Goal: Information Seeking & Learning: Learn about a topic

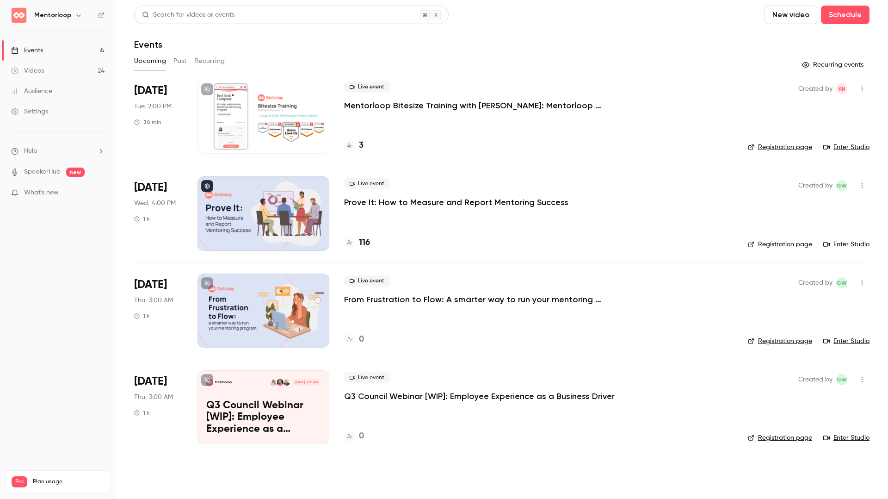
click at [408, 106] on p "Mentorloop Bitesize Training with [PERSON_NAME]: Mentorloop Impact Awards" at bounding box center [482, 105] width 277 height 11
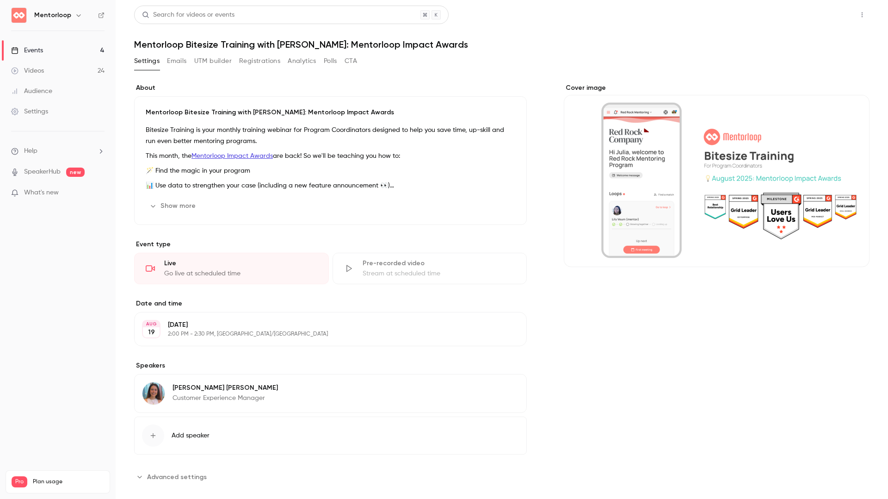
click at [826, 12] on button "Share" at bounding box center [829, 15] width 37 height 18
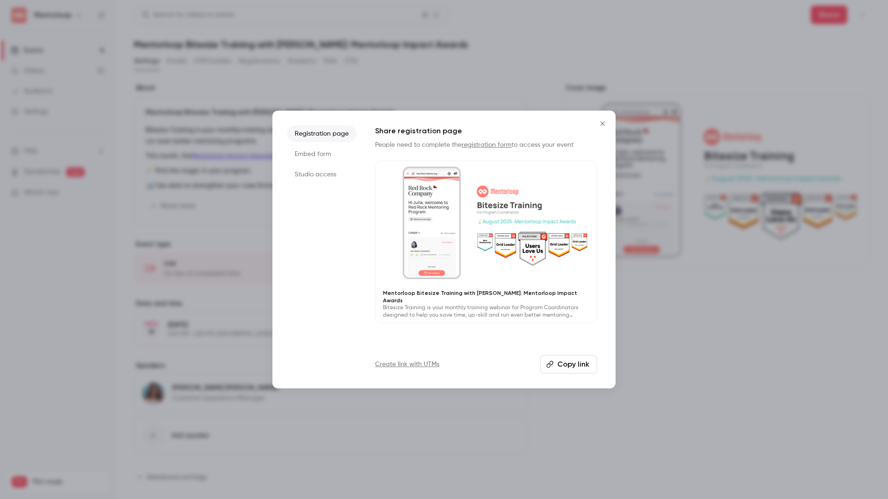
click at [567, 364] on button "Copy link" at bounding box center [568, 364] width 57 height 18
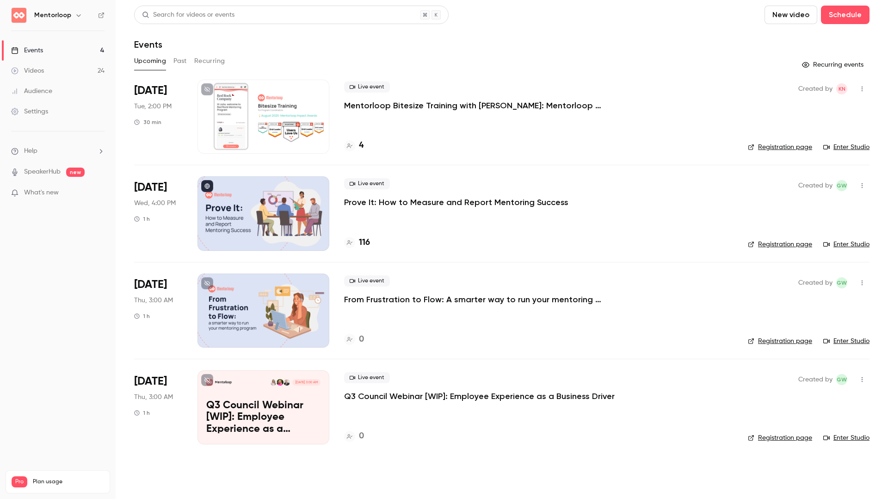
click at [177, 62] on button "Past" at bounding box center [179, 61] width 13 height 15
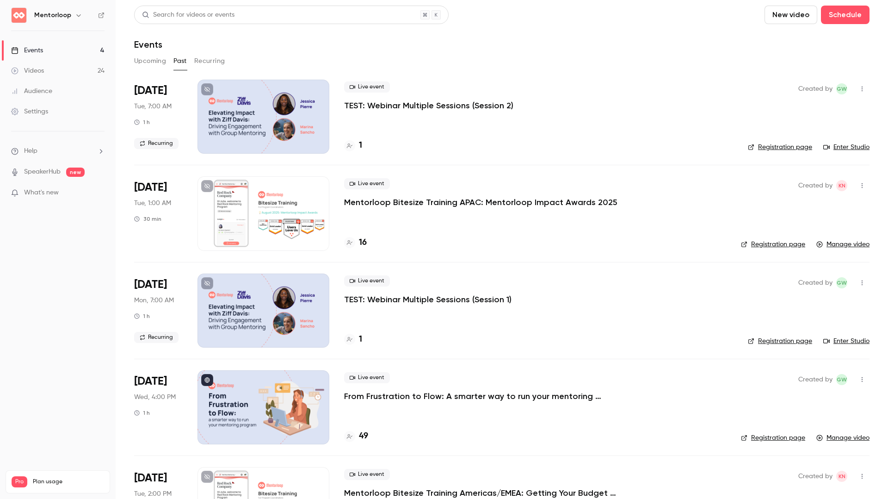
click at [423, 203] on p "Mentorloop Bitesize Training APAC: Mentorloop Impact Awards 2025" at bounding box center [480, 202] width 273 height 11
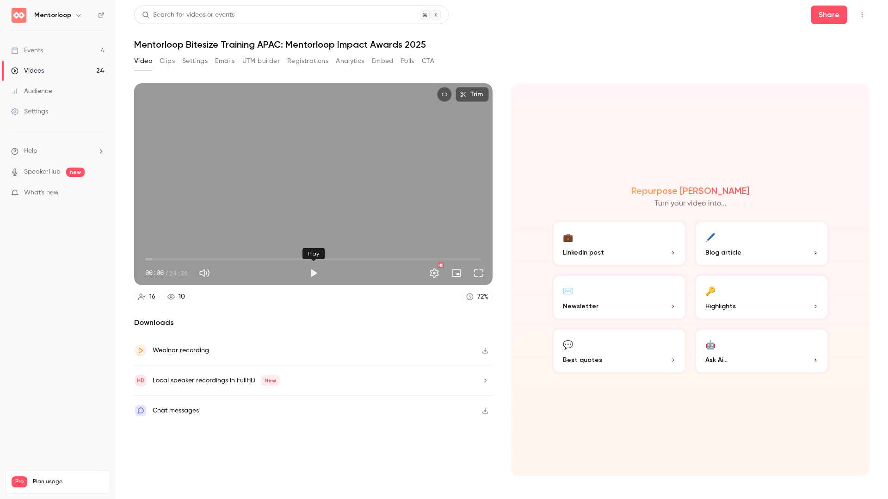
click at [312, 267] on button "Play" at bounding box center [313, 273] width 18 height 18
click at [429, 273] on button "Settings" at bounding box center [434, 273] width 18 height 18
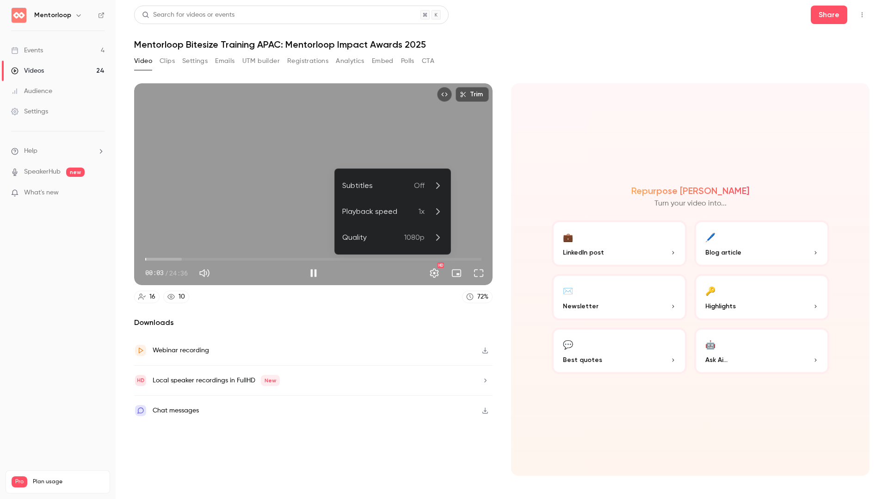
click at [378, 212] on div "Playback speed" at bounding box center [380, 211] width 76 height 11
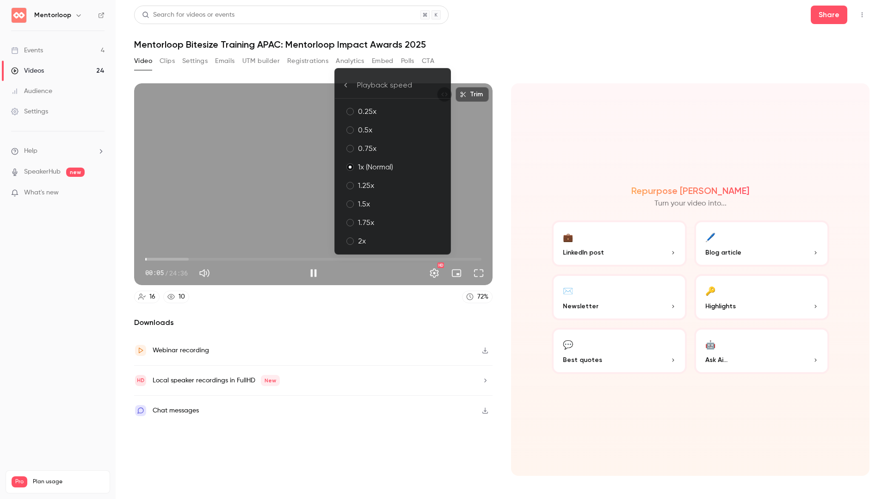
click at [365, 238] on div "2x" at bounding box center [400, 240] width 85 height 11
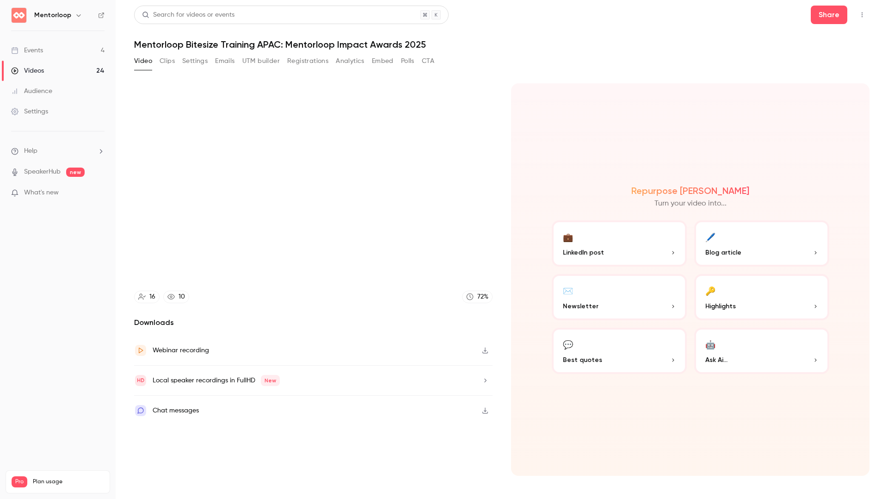
click at [505, 257] on section "Trim 00:06 00:06 / 24:36 HD 16 10 72 % Downloads Webinar recording Local speake…" at bounding box center [501, 279] width 735 height 392
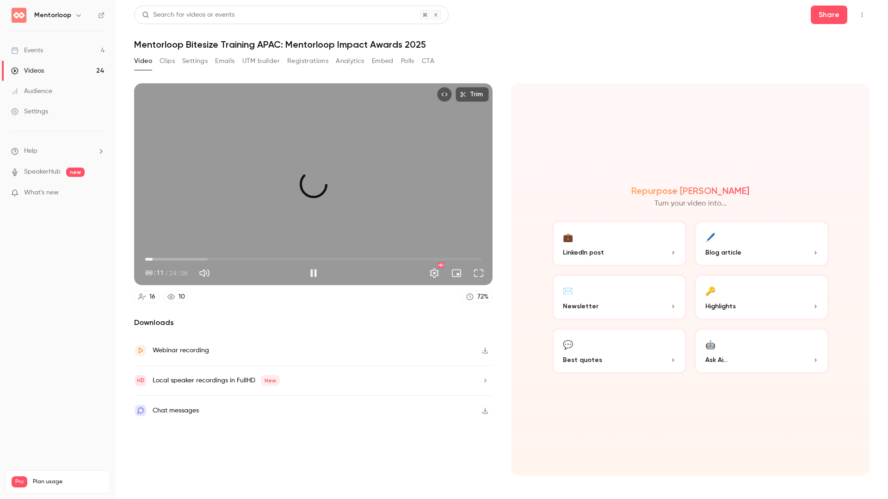
click at [153, 257] on span "00:32" at bounding box center [313, 259] width 336 height 15
click at [197, 260] on span "02:39" at bounding box center [313, 259] width 336 height 15
click at [212, 259] on span "04:54" at bounding box center [313, 259] width 336 height 15
click at [233, 259] on span "04:55" at bounding box center [313, 259] width 336 height 15
click at [268, 255] on span "06:25" at bounding box center [313, 259] width 336 height 15
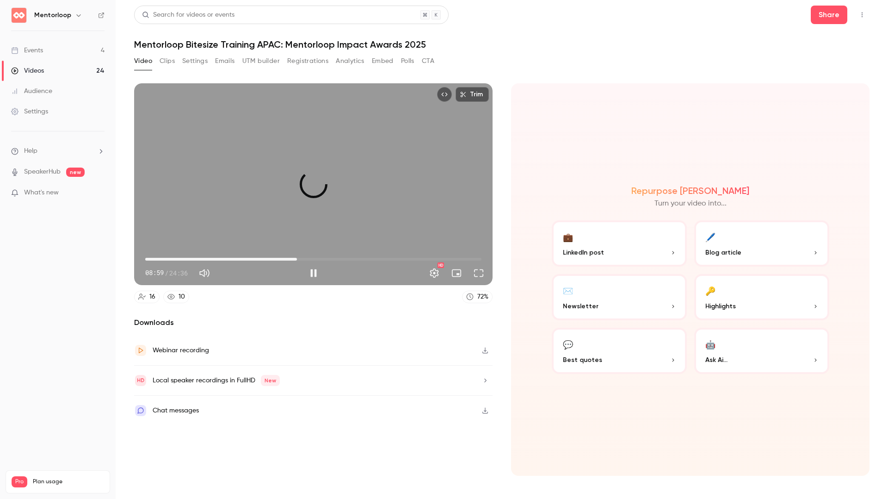
click at [297, 257] on span "11:06" at bounding box center [313, 259] width 336 height 15
click at [323, 259] on span "11:14" at bounding box center [313, 259] width 336 height 15
click at [345, 259] on span "13:02" at bounding box center [313, 259] width 336 height 15
click at [375, 260] on span "14:41" at bounding box center [313, 259] width 336 height 15
click at [397, 260] on span "16:47" at bounding box center [313, 259] width 336 height 15
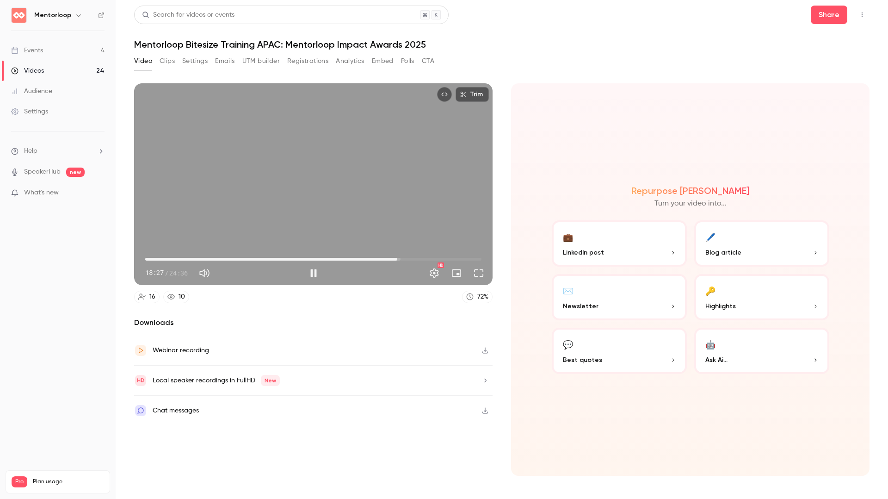
click at [412, 259] on span "18:27" at bounding box center [313, 259] width 336 height 15
click at [336, 195] on div "Trim 19:34 19:34 / 24:36 HD" at bounding box center [313, 184] width 358 height 202
click at [405, 209] on div "Trim 19:34 19:34 / 24:36 HD" at bounding box center [313, 184] width 358 height 202
click at [432, 257] on span "19:34" at bounding box center [313, 259] width 336 height 15
click at [455, 257] on span "21:02" at bounding box center [313, 259] width 336 height 15
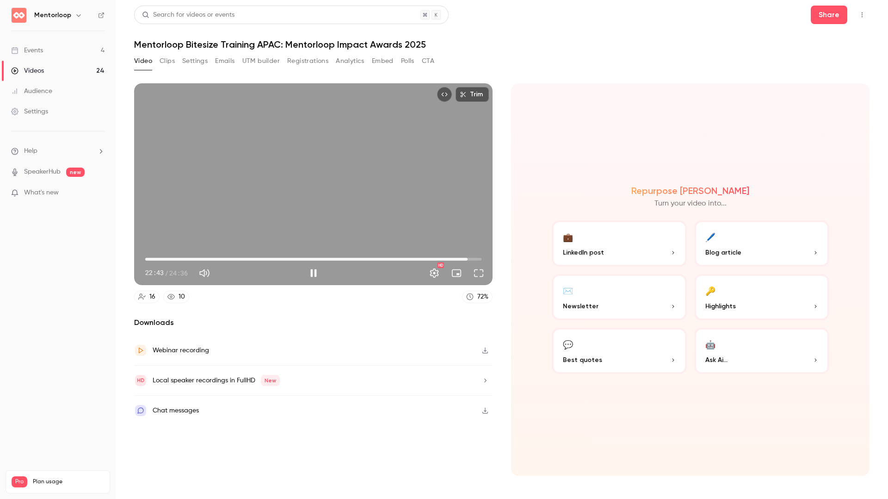
click at [468, 257] on span "23:35" at bounding box center [313, 259] width 336 height 15
click at [477, 259] on span "23:36" at bounding box center [313, 259] width 336 height 15
click at [375, 209] on div "Trim 24:22 24:22 / 24:36 HD" at bounding box center [313, 184] width 358 height 202
type input "******"
click at [55, 52] on link "Events 4" at bounding box center [58, 50] width 116 height 20
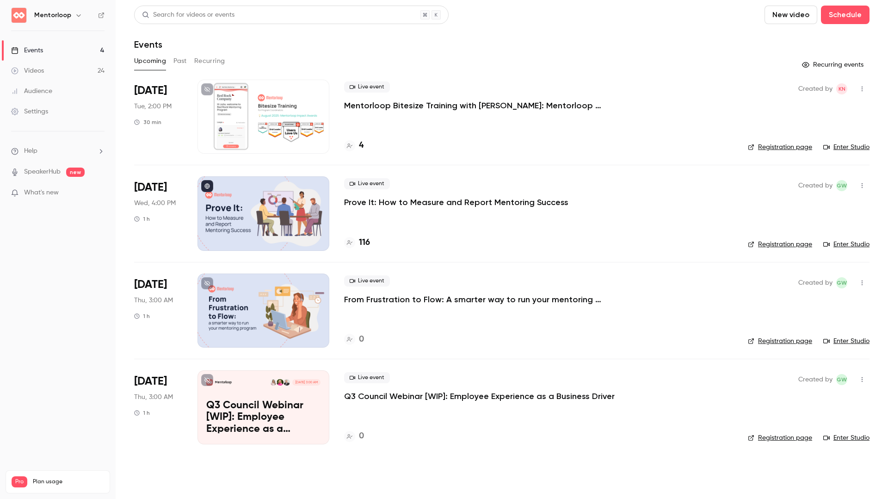
click at [406, 111] on div "Live event Mentorloop Bitesize Training with [PERSON_NAME]: Mentorloop Impact A…" at bounding box center [538, 117] width 389 height 74
click at [407, 106] on p "Mentorloop Bitesize Training with [PERSON_NAME]: Mentorloop Impact Awards" at bounding box center [482, 105] width 277 height 11
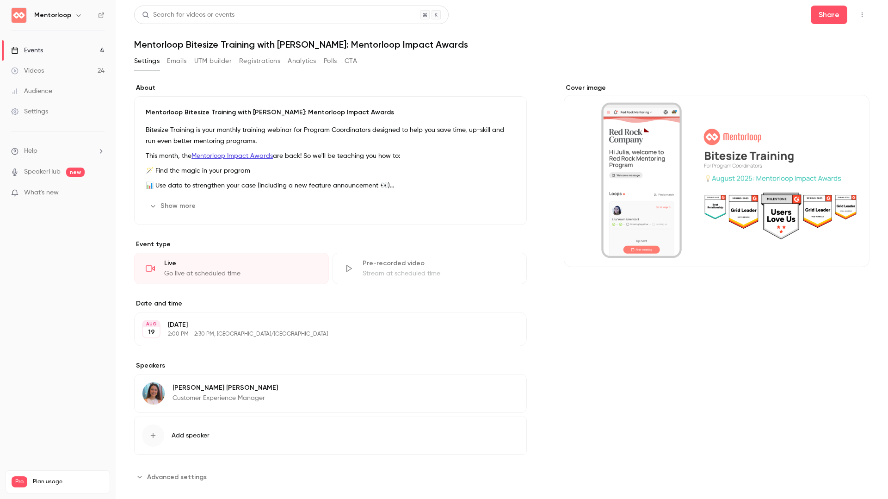
click at [246, 64] on button "Registrations" at bounding box center [259, 61] width 41 height 15
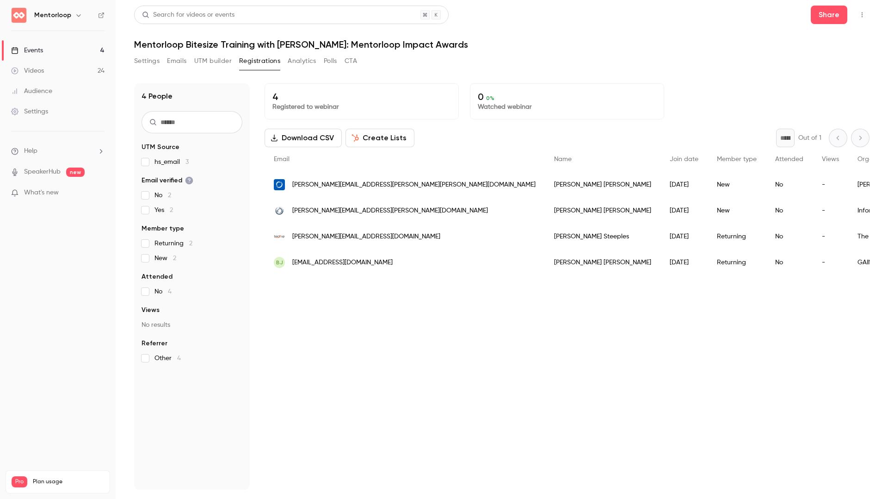
click at [335, 62] on button "Polls" at bounding box center [330, 61] width 13 height 15
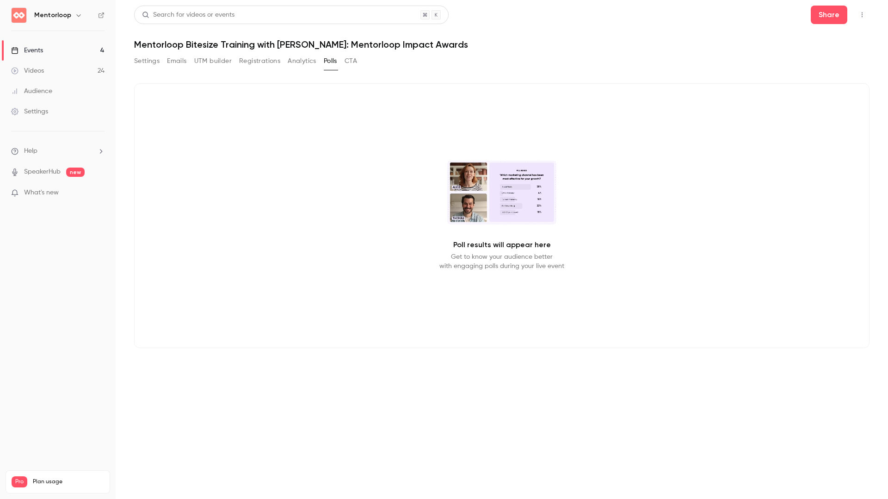
click at [180, 61] on button "Emails" at bounding box center [176, 61] width 19 height 15
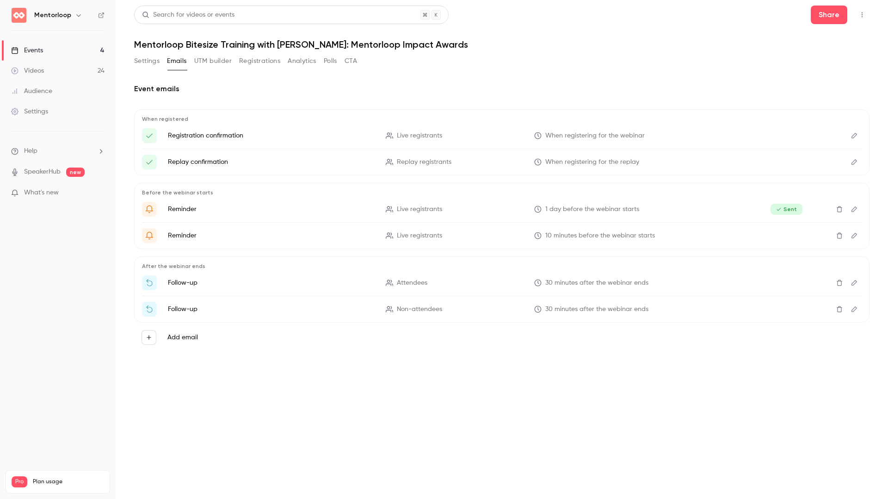
click at [143, 65] on button "Settings" at bounding box center [146, 61] width 25 height 15
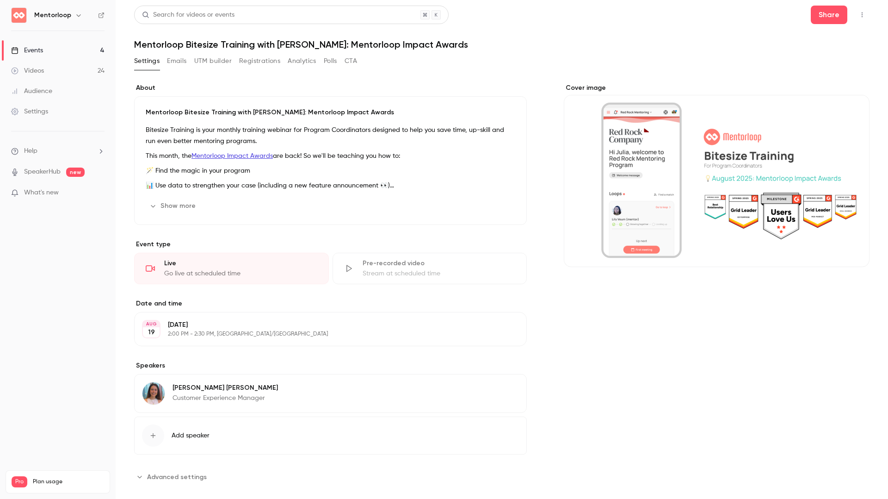
click at [66, 196] on p "What's new" at bounding box center [50, 193] width 79 height 10
click at [622, 34] on div at bounding box center [444, 249] width 888 height 499
click at [858, 17] on icon "button" at bounding box center [861, 15] width 7 height 6
click at [806, 63] on div "Enter Studio" at bounding box center [819, 62] width 70 height 9
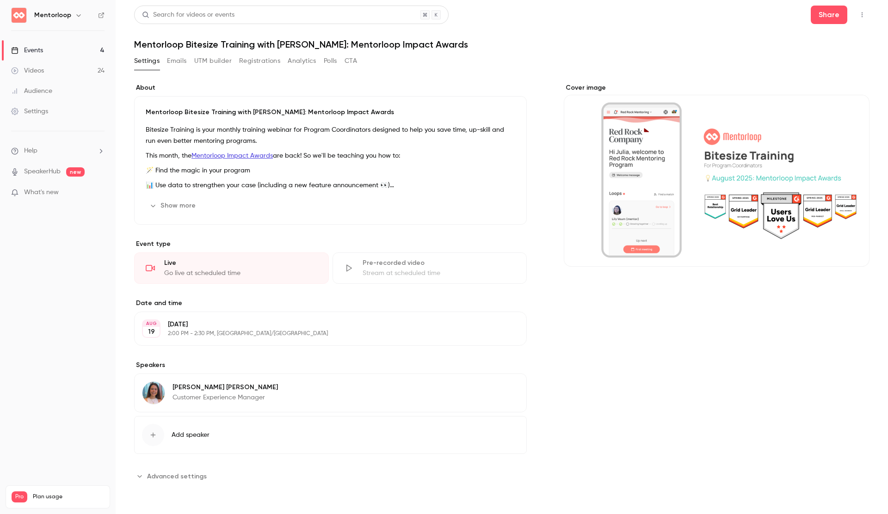
click at [47, 149] on li "Help" at bounding box center [57, 151] width 93 height 10
click at [166, 171] on link "Help center" at bounding box center [170, 169] width 101 height 25
